Goal: Transaction & Acquisition: Purchase product/service

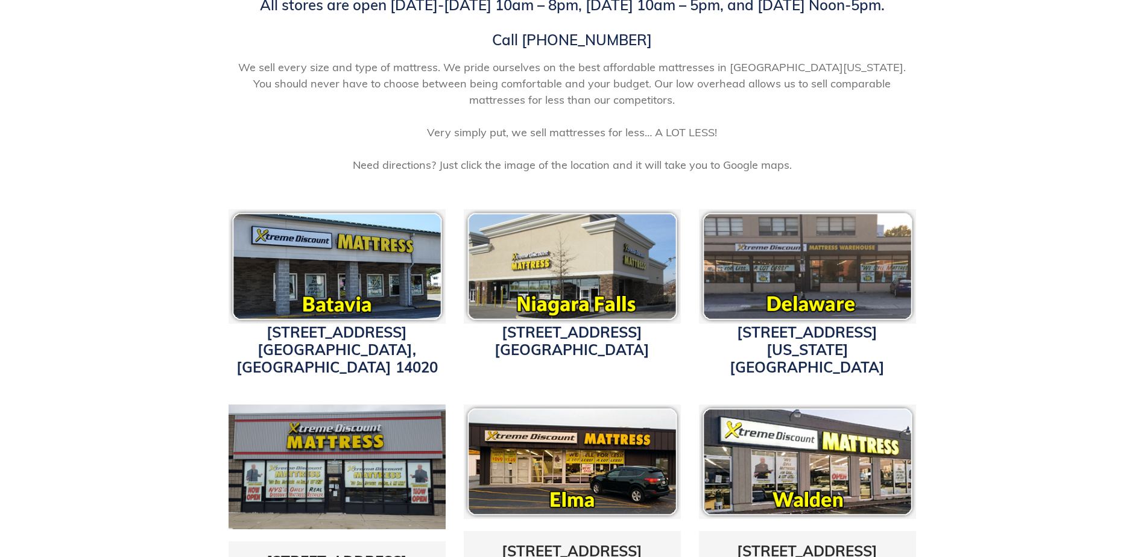
scroll to position [362, 0]
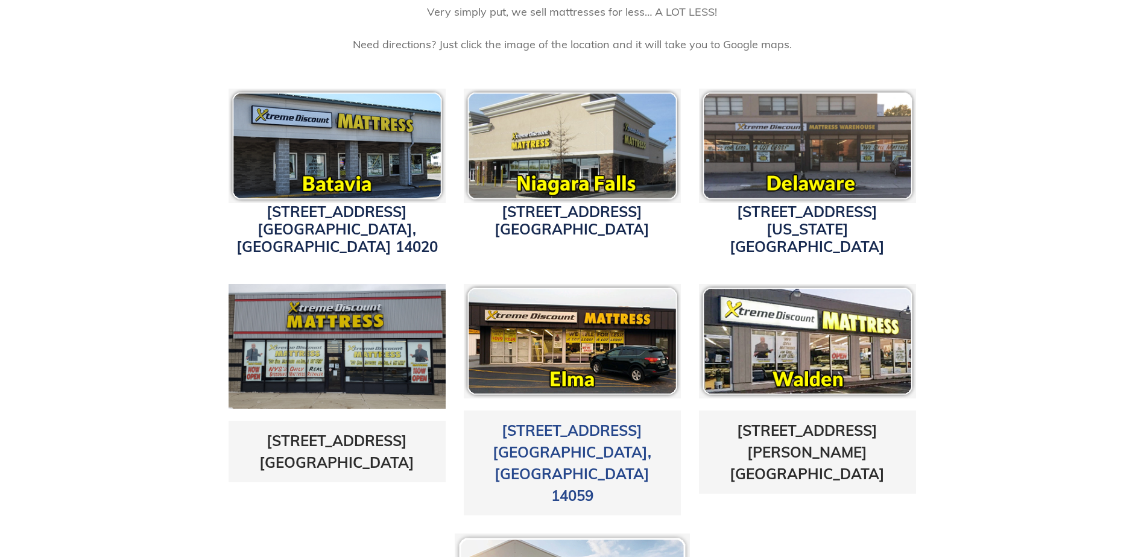
click at [585, 421] on link "3211 Transit Road Elma, NY 14059" at bounding box center [572, 462] width 159 height 83
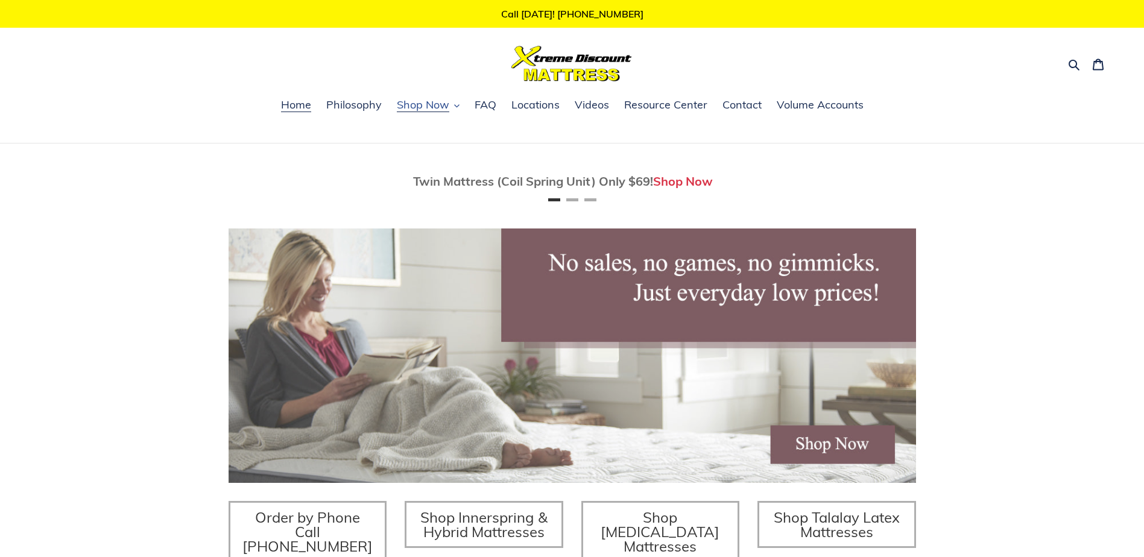
click at [414, 107] on span "Shop Now" at bounding box center [423, 105] width 52 height 14
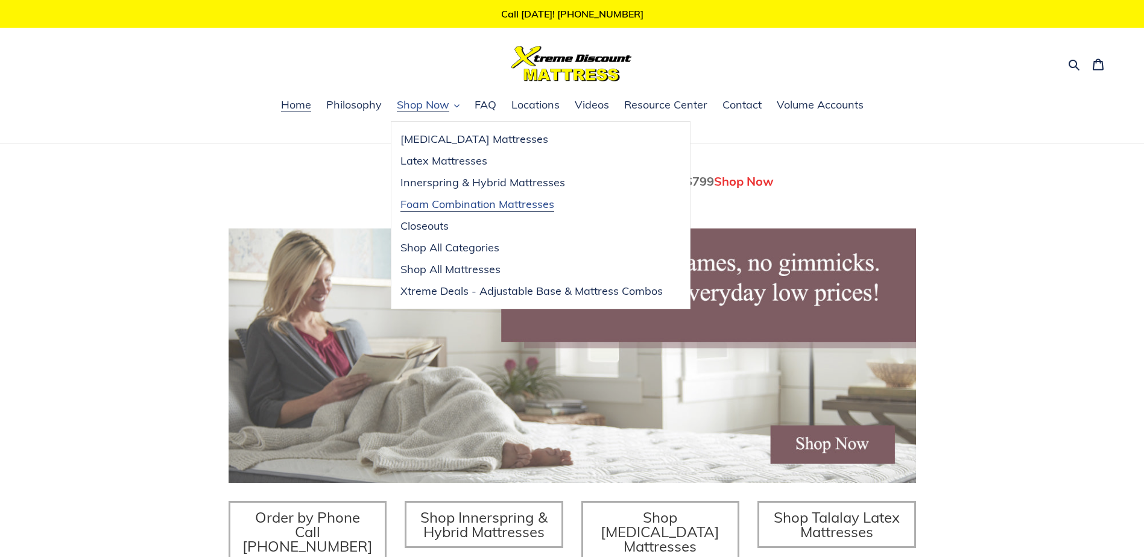
scroll to position [0, 687]
click at [443, 273] on span "Shop All Mattresses" at bounding box center [450, 269] width 100 height 14
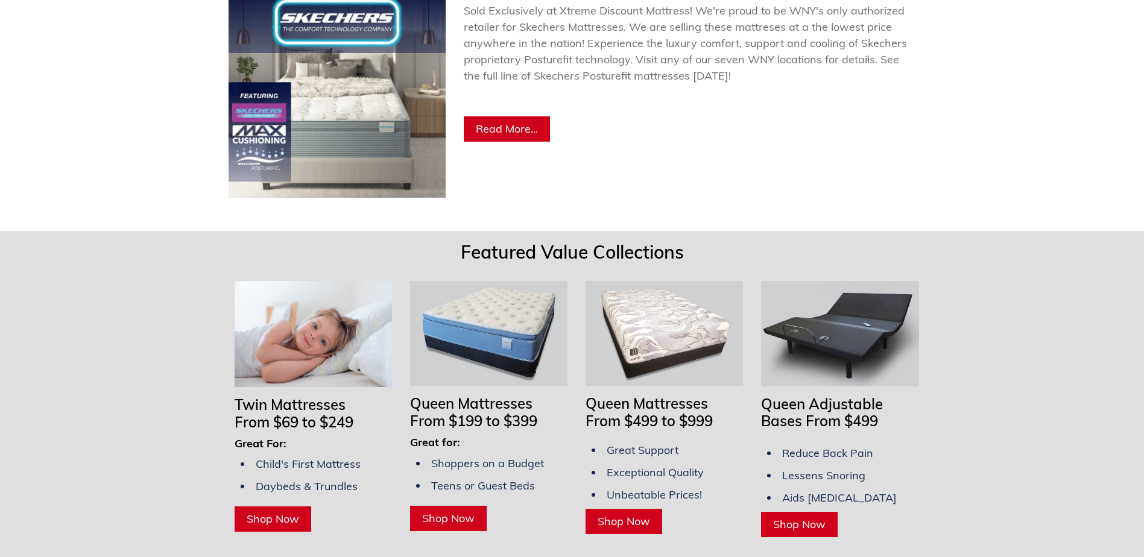
scroll to position [784, 0]
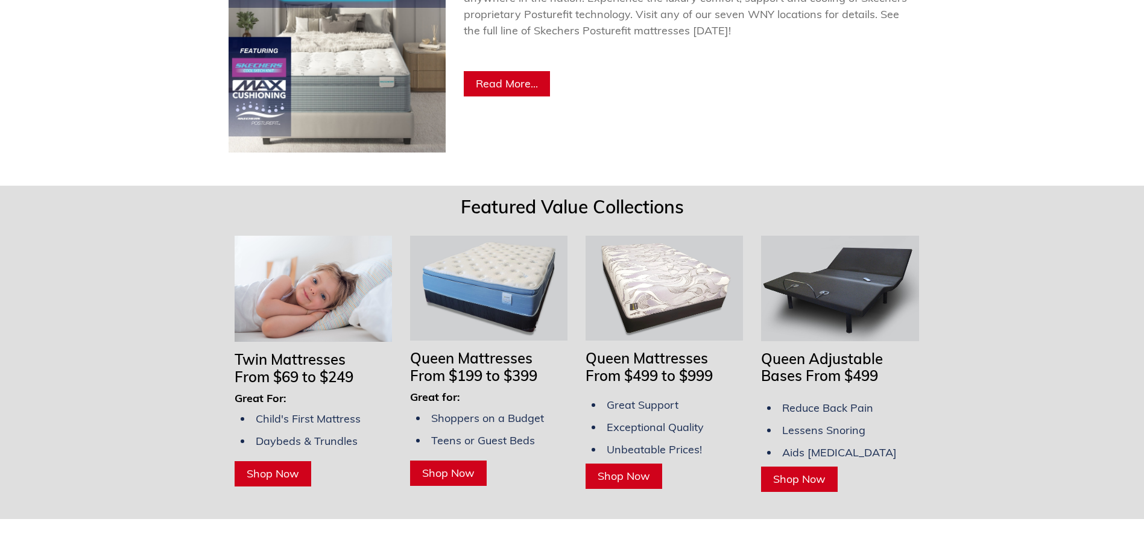
click at [627, 469] on span "Shop Now" at bounding box center [623, 476] width 52 height 14
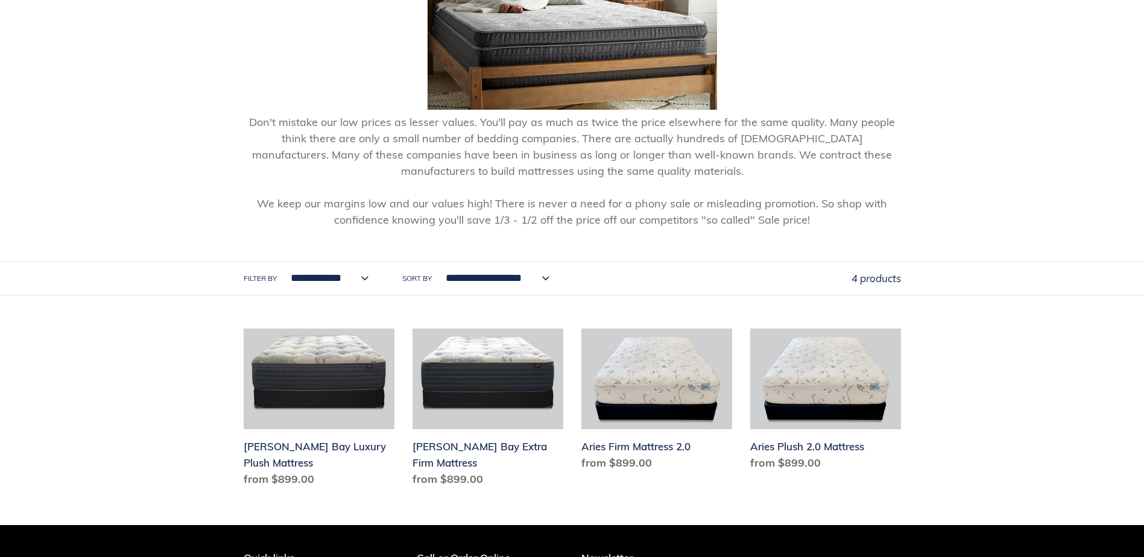
scroll to position [362, 0]
